Goal: Task Accomplishment & Management: Complete application form

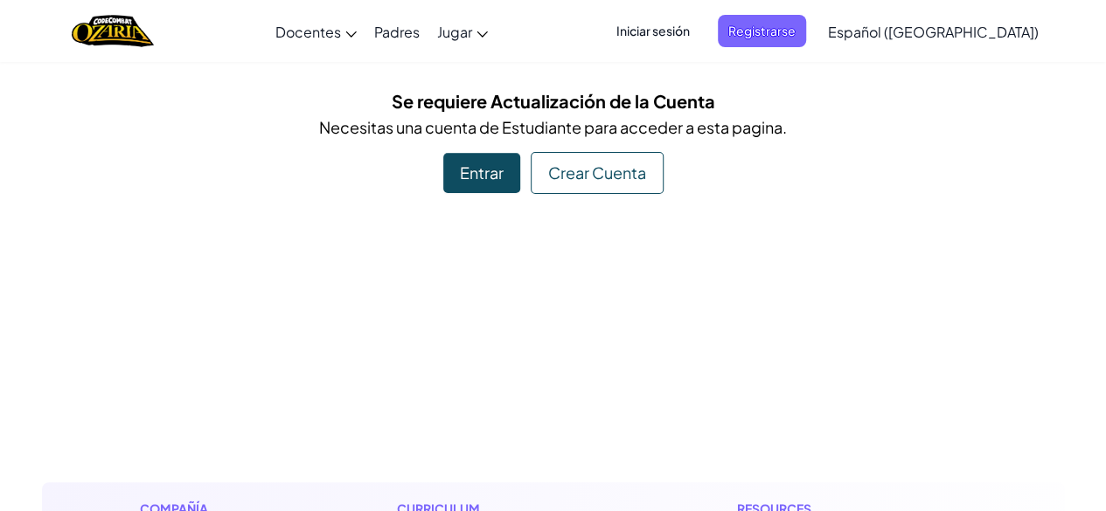
click at [677, 14] on div "Iniciar sesión Registrarse Español ([GEOGRAPHIC_DATA]) English ([GEOGRAPHIC_DAT…" at bounding box center [822, 31] width 450 height 47
click at [684, 31] on span "Iniciar sesión" at bounding box center [653, 31] width 94 height 32
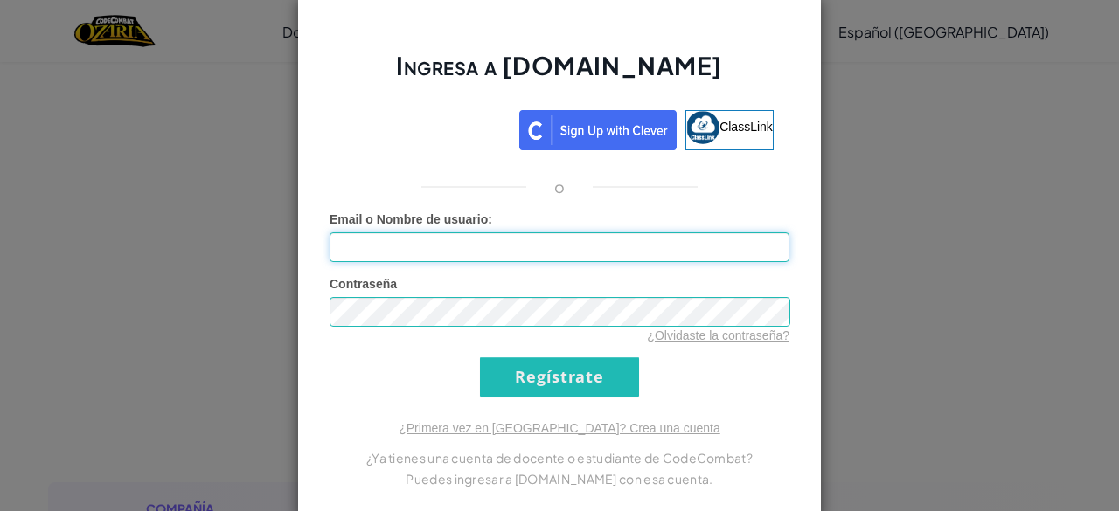
click at [516, 240] on input "Email o Nombre de usuario :" at bounding box center [560, 247] width 460 height 30
drag, startPoint x: 516, startPoint y: 240, endPoint x: 468, endPoint y: 242, distance: 48.1
click at [468, 242] on input "Email o Nombre de usuario :" at bounding box center [560, 247] width 460 height 30
type input "[EMAIL_ADDRESS][DOMAIN_NAME]"
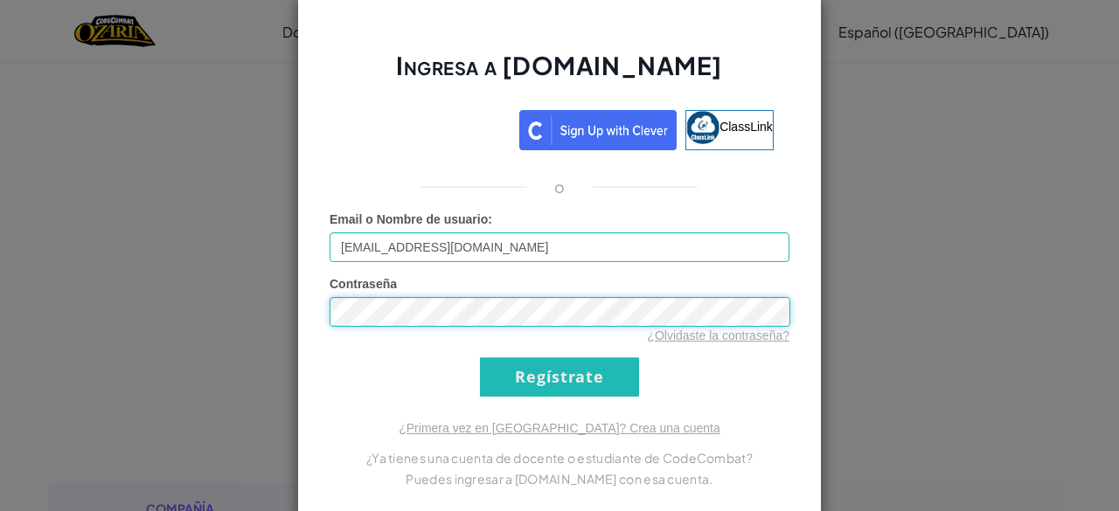
click at [480, 357] on input "Regístrate" at bounding box center [559, 376] width 159 height 39
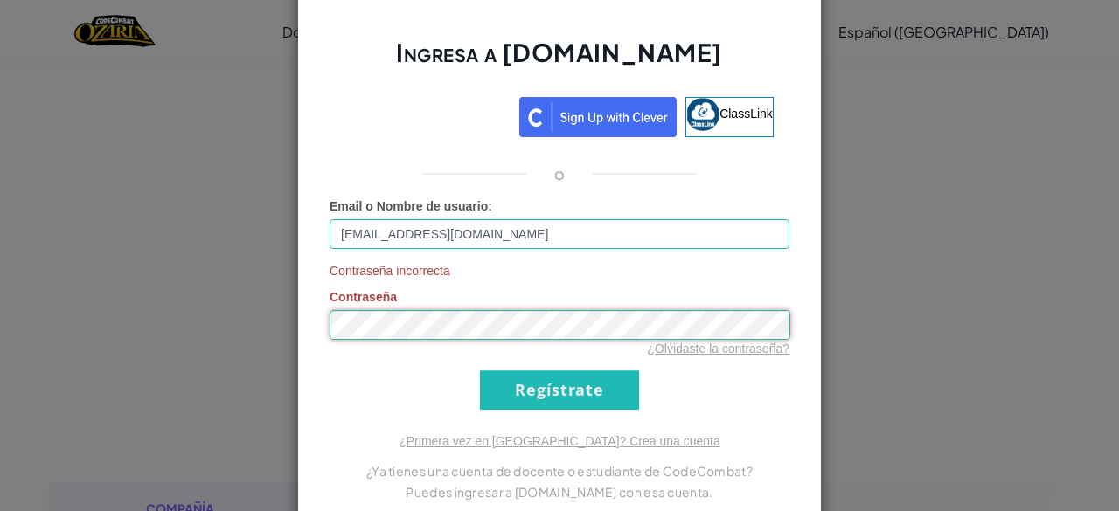
click at [480, 371] on input "Regístrate" at bounding box center [559, 390] width 159 height 39
